Goal: Find contact information: Find contact information

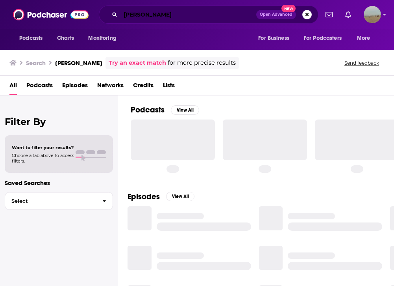
click at [150, 17] on input "[PERSON_NAME]" at bounding box center [189, 14] width 136 height 13
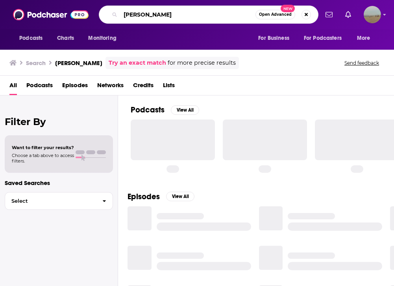
click at [150, 17] on input "[PERSON_NAME]" at bounding box center [188, 14] width 135 height 13
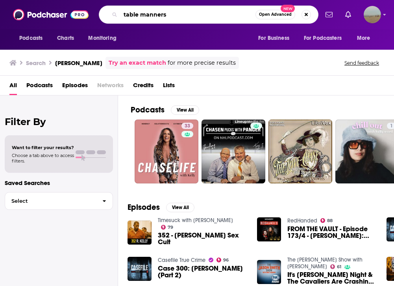
type input "table manners"
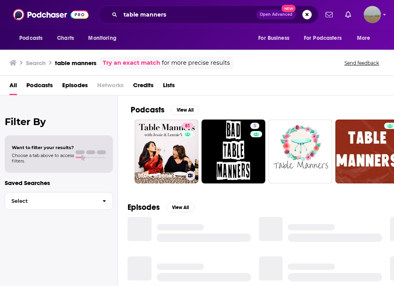
click at [147, 154] on link "81 Table Manners with [PERSON_NAME] and [PERSON_NAME]" at bounding box center [167, 151] width 64 height 64
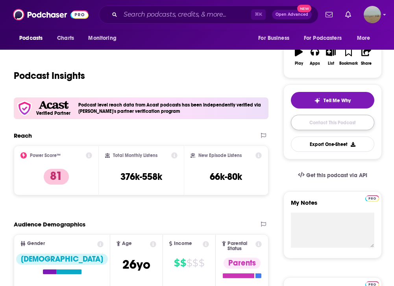
click at [344, 126] on link "Contact This Podcast" at bounding box center [333, 122] width 84 height 15
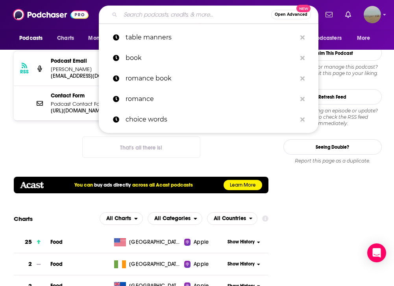
click at [186, 14] on input "Search podcasts, credits, & more..." at bounding box center [196, 14] width 151 height 13
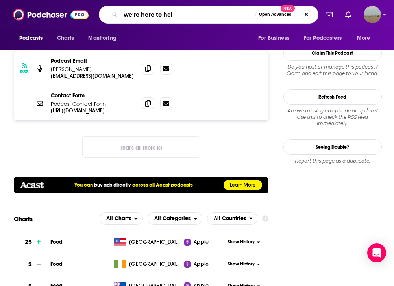
type input "we're here to help"
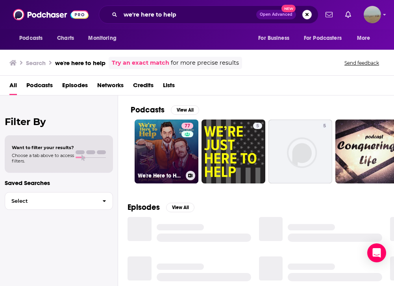
click at [148, 136] on link "77 We're Here to Help" at bounding box center [167, 151] width 64 height 64
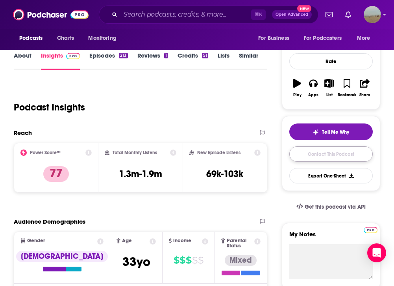
click at [345, 156] on link "Contact This Podcast" at bounding box center [332, 153] width 84 height 15
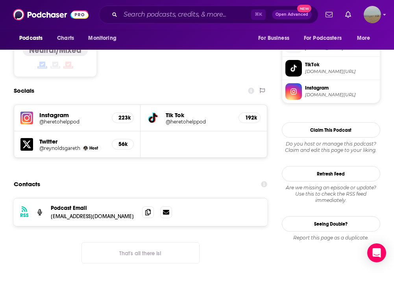
scroll to position [631, 0]
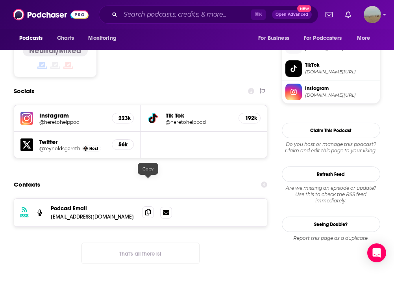
click at [148, 209] on icon at bounding box center [148, 212] width 6 height 6
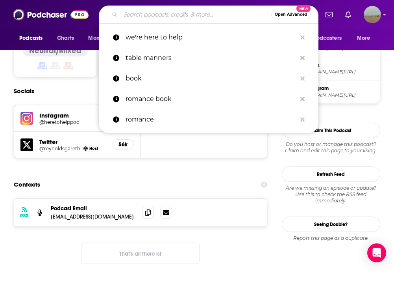
click at [138, 16] on input "Search podcasts, credits, & more..." at bounding box center [196, 14] width 151 height 13
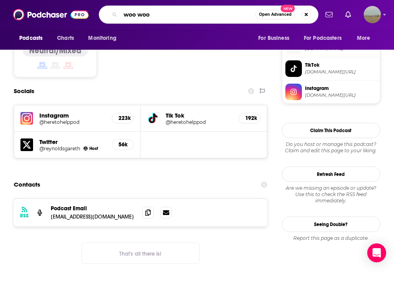
type input "woo woo"
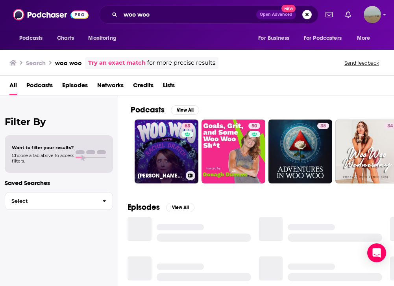
click at [156, 160] on link "63 [PERSON_NAME] with [PERSON_NAME]" at bounding box center [167, 151] width 64 height 64
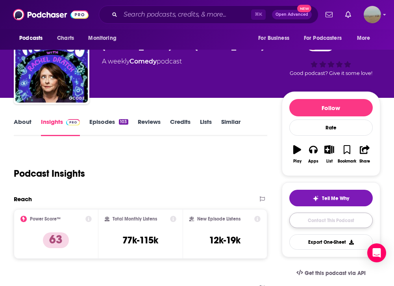
click at [299, 218] on link "Contact This Podcast" at bounding box center [332, 219] width 84 height 15
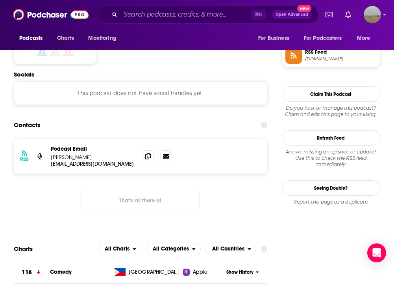
scroll to position [643, 0]
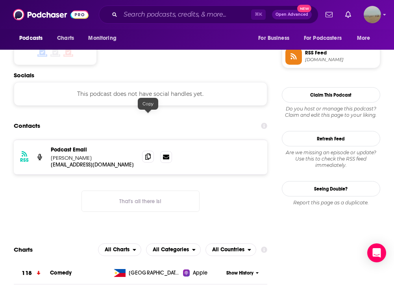
click at [149, 153] on icon at bounding box center [148, 156] width 6 height 6
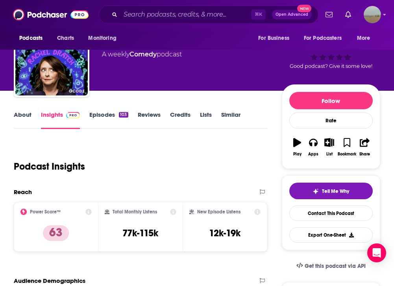
scroll to position [0, 0]
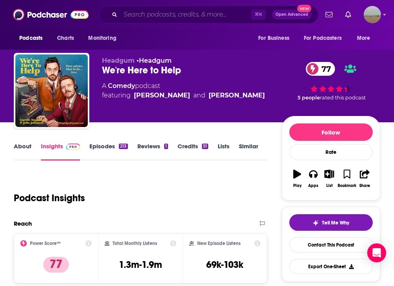
click at [165, 15] on input "Search podcasts, credits, & more..." at bounding box center [186, 14] width 131 height 13
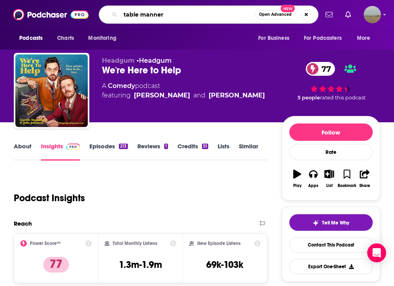
type input "table manners"
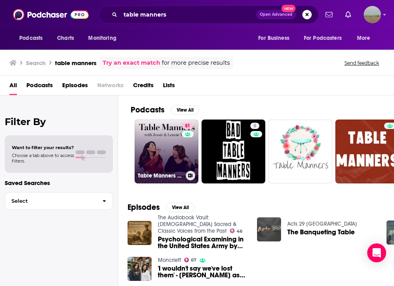
click at [156, 146] on link "81 Table Manners with [PERSON_NAME] and [PERSON_NAME]" at bounding box center [167, 151] width 64 height 64
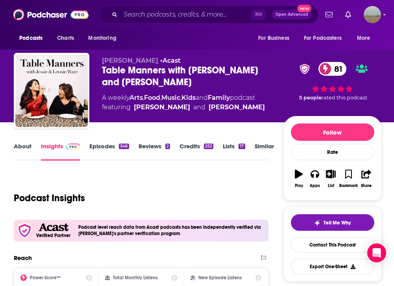
scroll to position [1, 0]
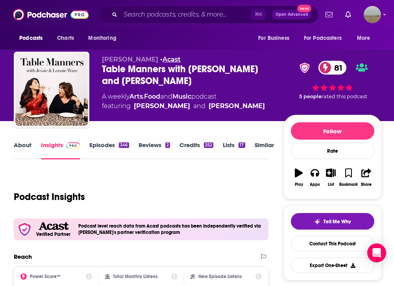
click at [163, 61] on link "Acast" at bounding box center [172, 59] width 18 height 7
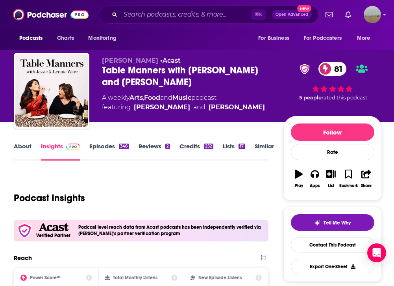
click at [26, 148] on link "About" at bounding box center [23, 151] width 18 height 18
